Goal: Unclear

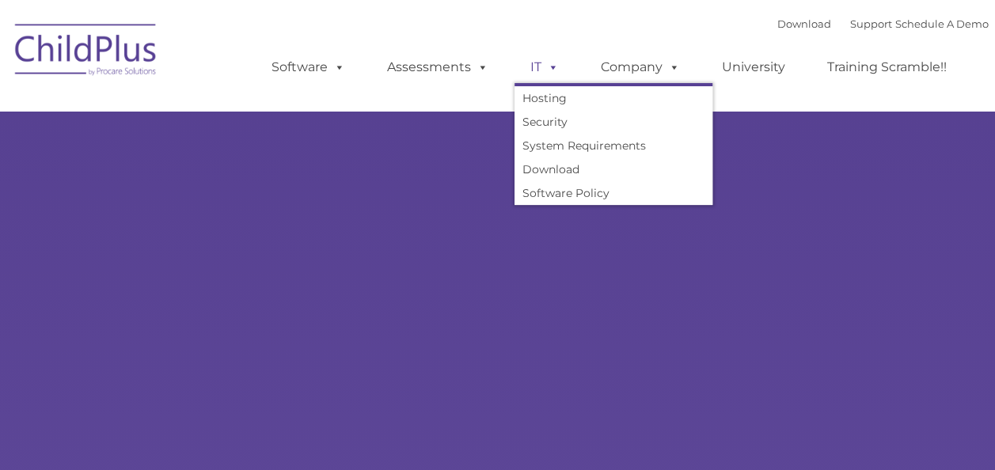
type input ""
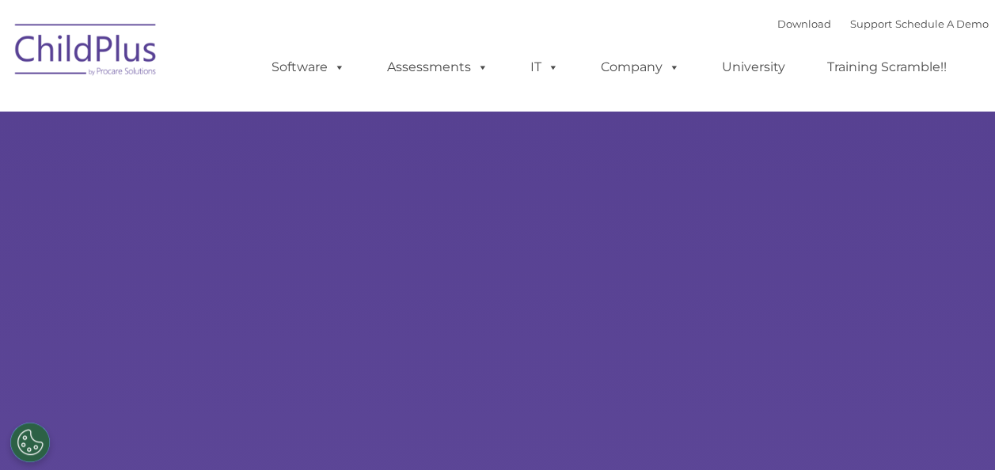
select select "MEDIUM"
type input ""
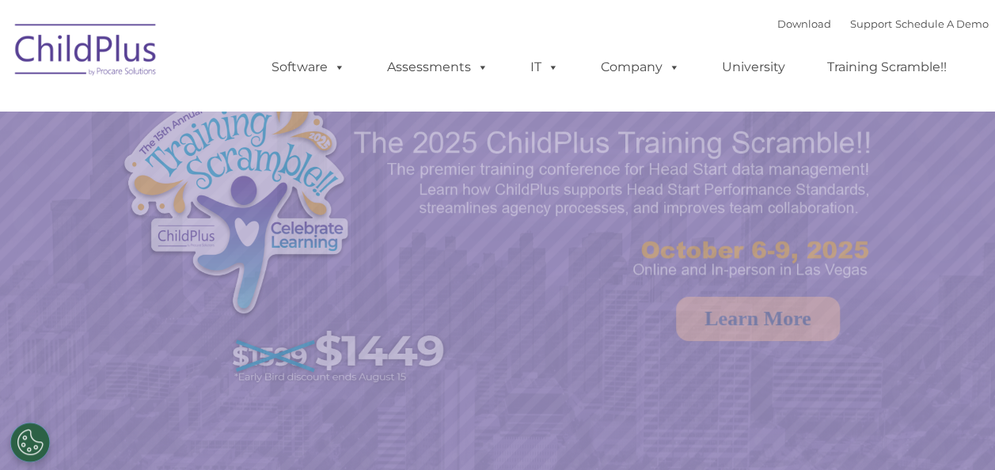
select select "MEDIUM"
